Goal: Task Accomplishment & Management: Manage account settings

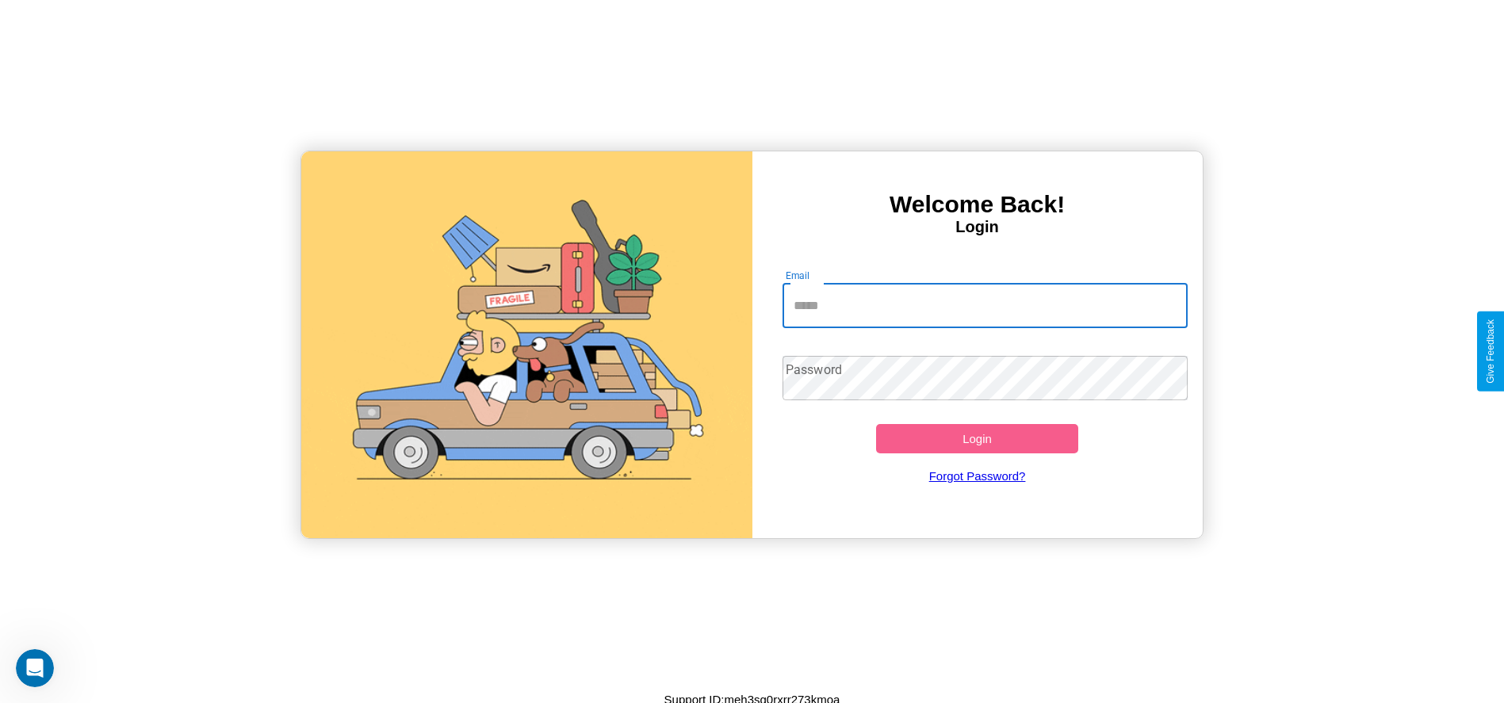
click at [985, 305] on input "Email" at bounding box center [985, 306] width 405 height 44
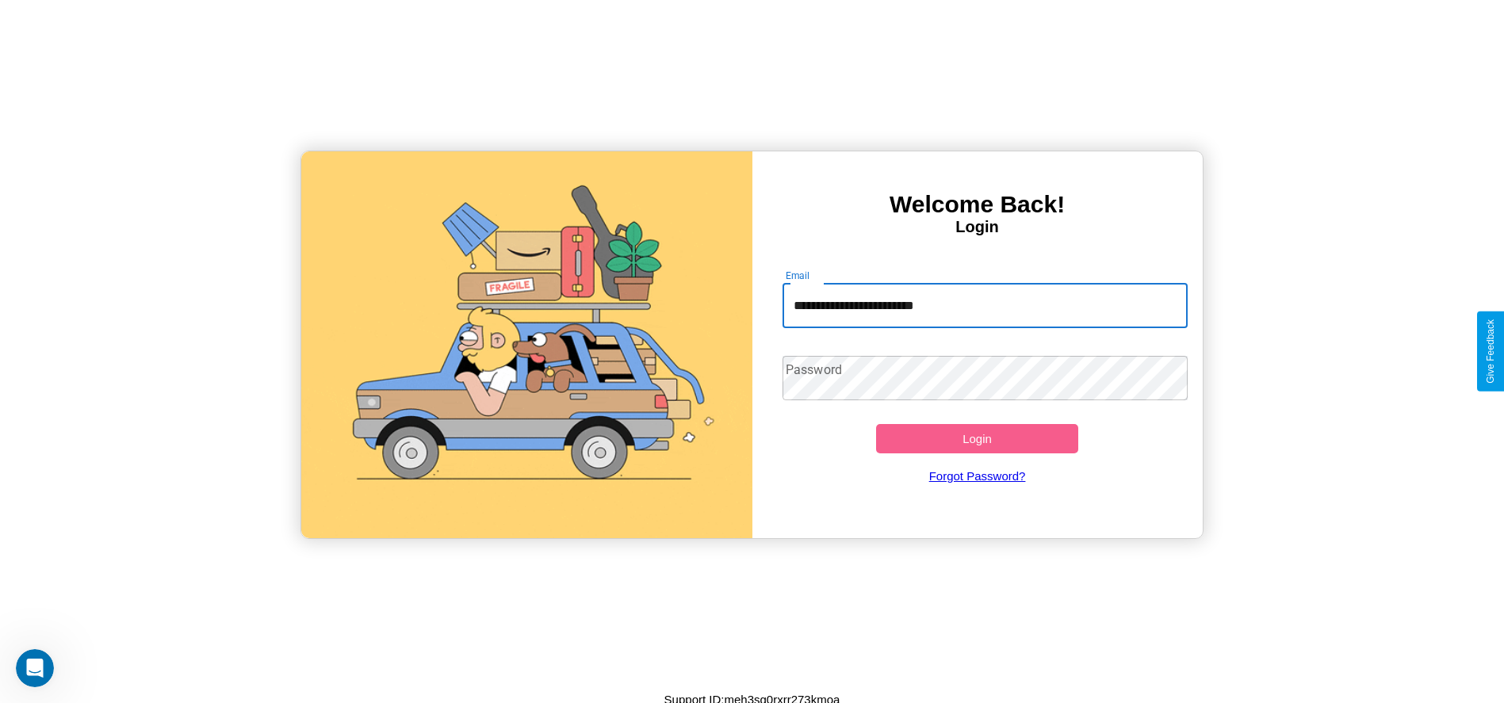
type input "**********"
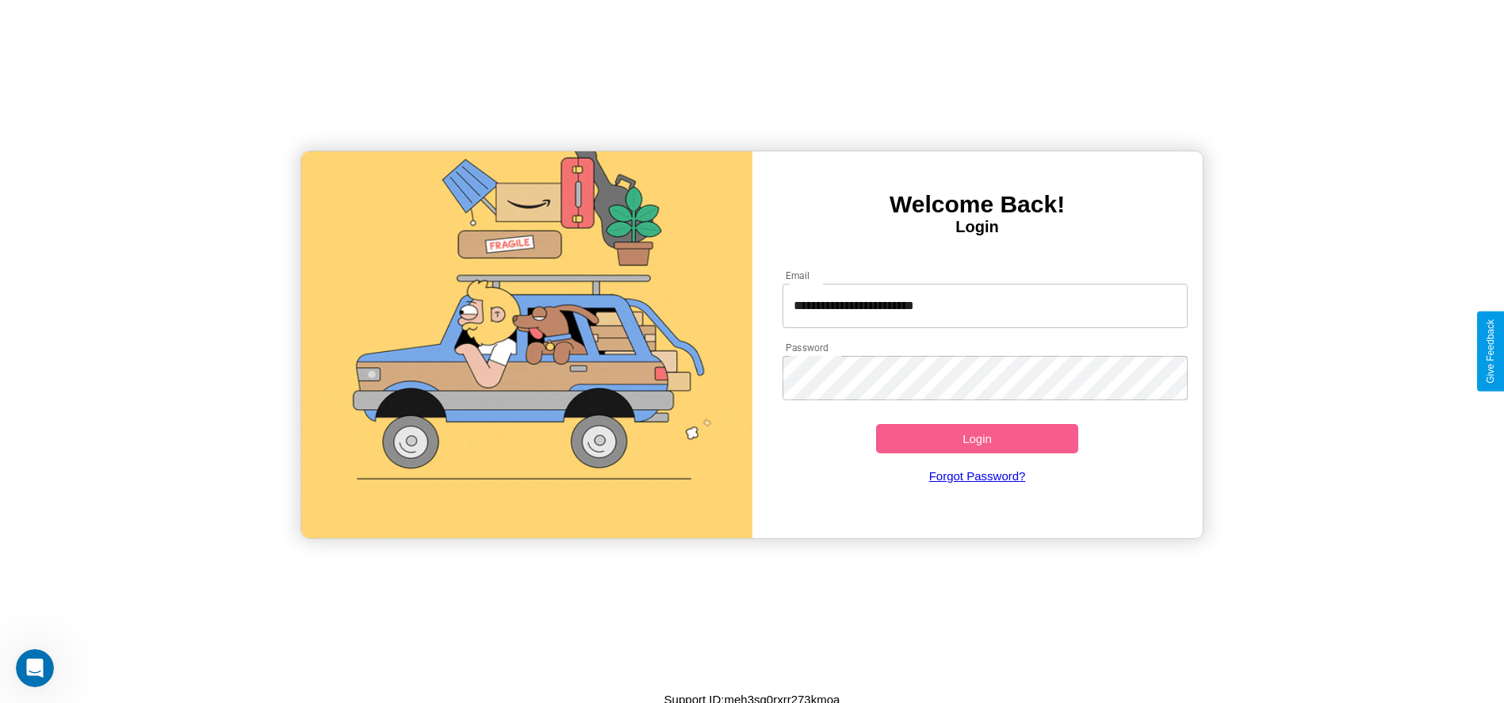
click at [977, 438] on button "Login" at bounding box center [977, 438] width 203 height 29
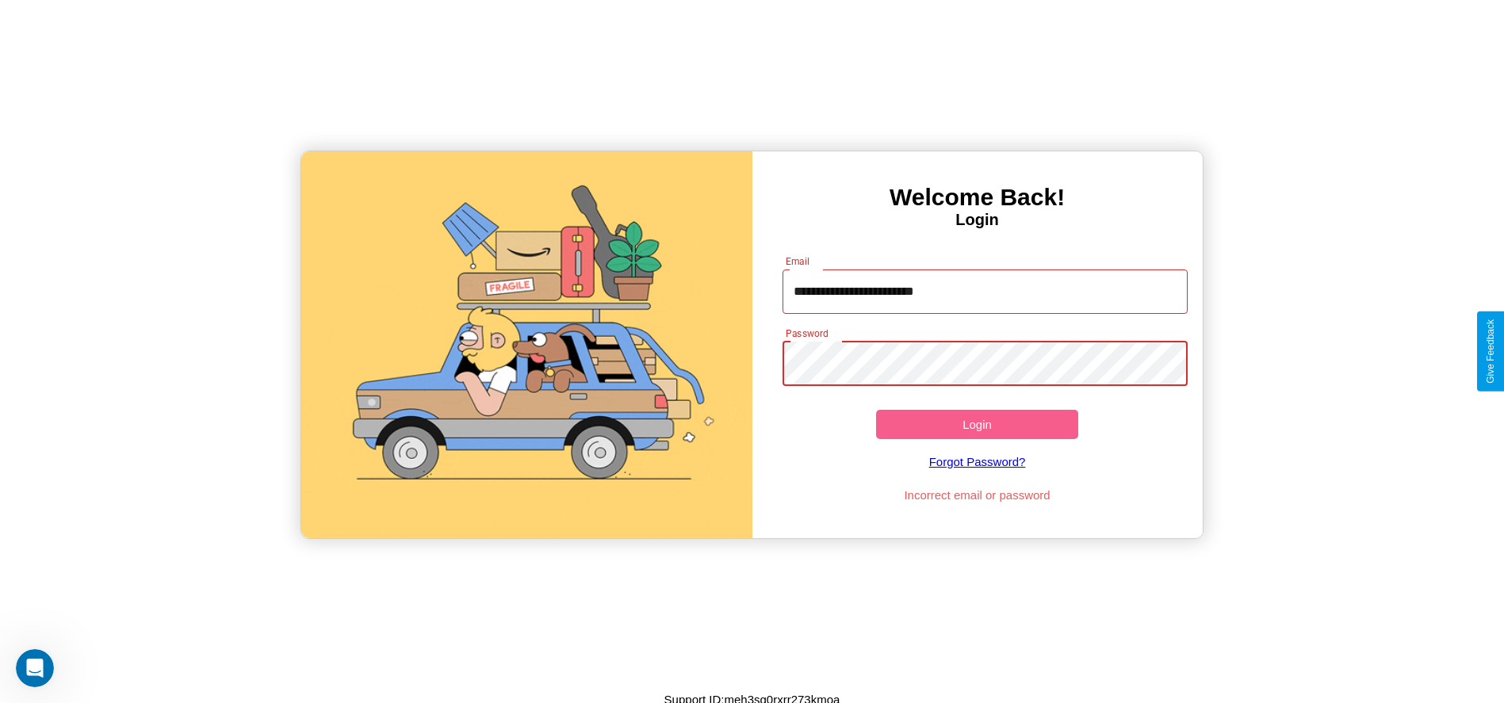
click at [977, 424] on button "Login" at bounding box center [977, 424] width 203 height 29
